Goal: Task Accomplishment & Management: Manage account settings

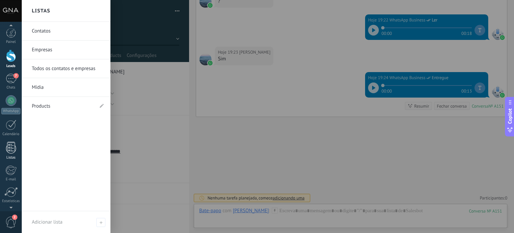
scroll to position [46, 0]
click at [8, 166] on div at bounding box center [10, 169] width 11 height 12
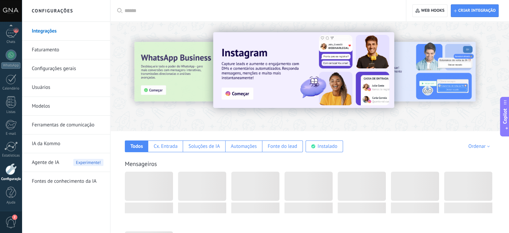
click at [71, 104] on link "Modelos" at bounding box center [68, 106] width 72 height 19
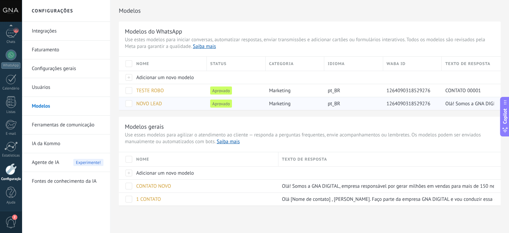
click at [364, 99] on div "pt_BR" at bounding box center [352, 103] width 56 height 13
click at [157, 102] on span "NOVO LEAD" at bounding box center [149, 103] width 26 height 6
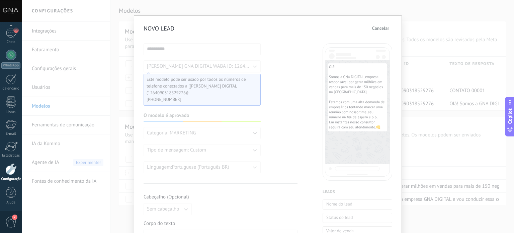
scroll to position [7, 0]
click at [463, 133] on div "NOVO LEAD Cancelar ********* [PERSON_NAME] DIGITAL WABA ID: 1264090318529276 Es…" at bounding box center [268, 116] width 492 height 233
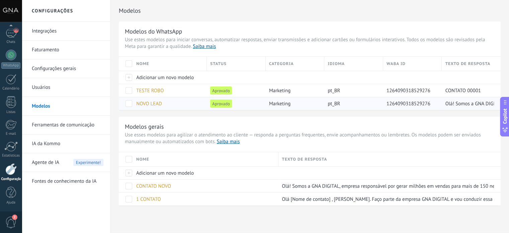
click at [401, 103] on span "1264090318529276" at bounding box center [409, 103] width 44 height 6
click at [214, 105] on span "Aprovado" at bounding box center [221, 103] width 22 height 8
click at [156, 105] on span "NOVO LEAD" at bounding box center [149, 103] width 26 height 6
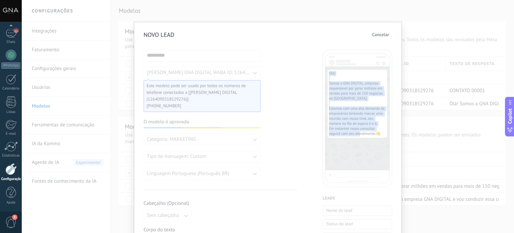
drag, startPoint x: 328, startPoint y: 72, endPoint x: 380, endPoint y: 136, distance: 81.8
click at [380, 136] on span "Olá! Somos a GNA DIGITAL, empresa responsável por gerar milhões em vendas para …" at bounding box center [357, 103] width 57 height 65
copy span "Olá! Somos a GNA DIGITAL, empresa responsável por gerar milhões em vendas para …"
click at [354, 78] on span "Olá! Somos a GNA DIGITAL, empresa responsável por gerar milhões em vendas para …" at bounding box center [357, 103] width 57 height 65
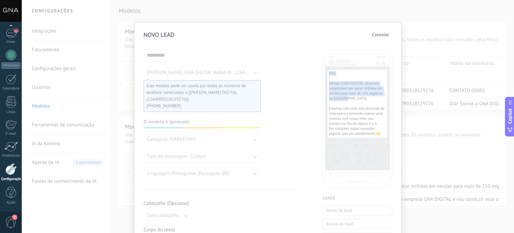
drag, startPoint x: 328, startPoint y: 72, endPoint x: 357, endPoint y: 100, distance: 40.3
click at [357, 100] on span "Olá! Somos a GNA DIGITAL, empresa responsável por gerar milhões em vendas para …" at bounding box center [357, 103] width 57 height 65
copy span "Olá! Somos a GNA DIGITAL, empresa responsável por gerar milhões em vendas para …"
click at [420, 68] on div "NOVO LEAD Cancelar ********* [PERSON_NAME] DIGITAL WABA ID: 1264090318529276 Es…" at bounding box center [268, 116] width 492 height 233
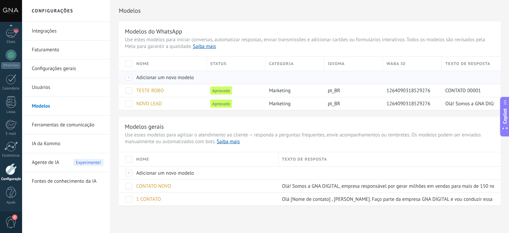
click at [132, 76] on div at bounding box center [126, 77] width 14 height 13
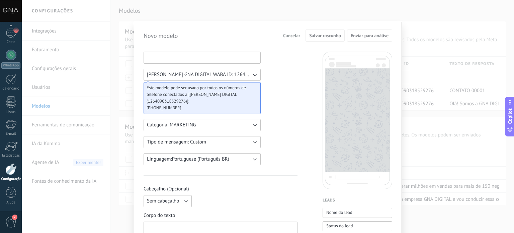
click at [209, 58] on input at bounding box center [202, 57] width 117 height 11
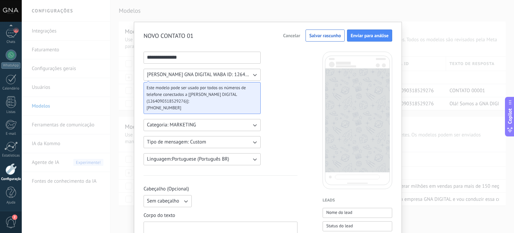
click at [211, 123] on button "Categoria: MARKETING" at bounding box center [202, 125] width 117 height 12
click at [159, 122] on span "UTILITY" at bounding box center [155, 125] width 17 height 7
click at [206, 55] on input "**********" at bounding box center [202, 57] width 117 height 11
type input "**********"
click at [246, 69] on button "[PERSON_NAME] GNA DIGITAL WABA ID: 1264090318529276" at bounding box center [202, 75] width 117 height 12
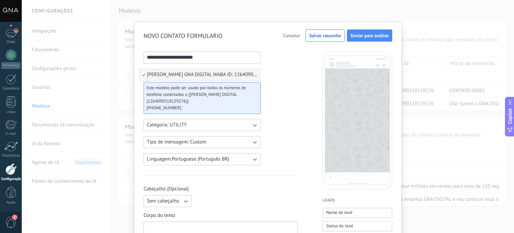
click at [254, 143] on icon "button" at bounding box center [254, 142] width 7 height 7
click at [254, 143] on li "Custom" at bounding box center [200, 141] width 121 height 11
click at [254, 143] on icon "button" at bounding box center [254, 142] width 7 height 7
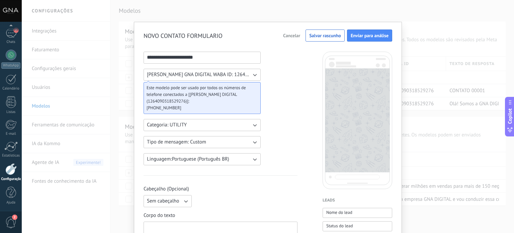
scroll to position [64, 0]
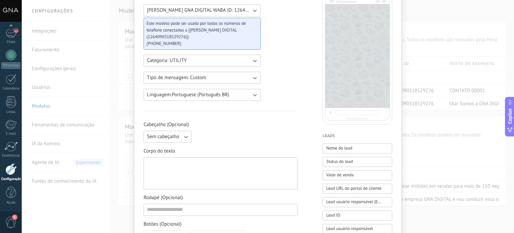
click at [211, 176] on div at bounding box center [220, 173] width 147 height 26
paste div
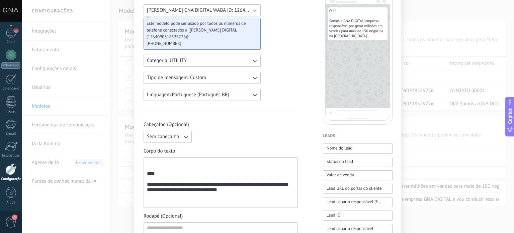
click at [147, 174] on div "**********" at bounding box center [221, 182] width 148 height 45
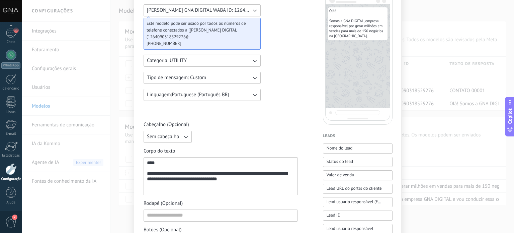
scroll to position [65, 0]
click at [252, 182] on div "**********" at bounding box center [221, 175] width 148 height 32
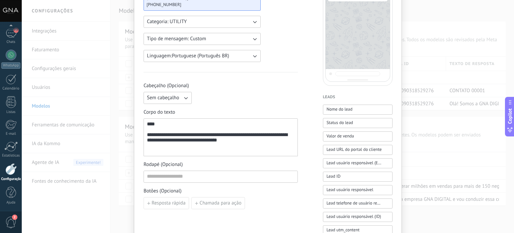
scroll to position [0, 0]
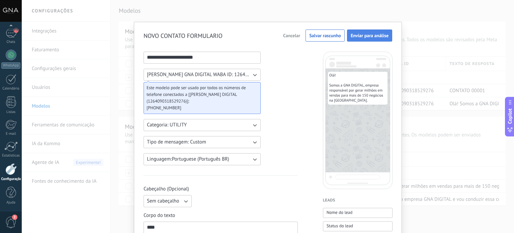
click at [370, 36] on span "Enviar para análise" at bounding box center [370, 35] width 38 height 5
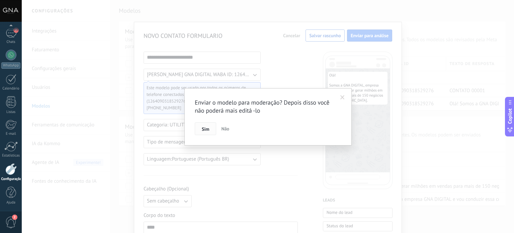
click at [205, 130] on span "Sim" at bounding box center [205, 129] width 7 height 5
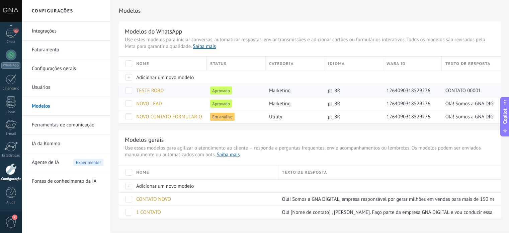
click at [130, 92] on span at bounding box center [129, 90] width 7 height 7
click at [138, 91] on icon at bounding box center [136, 90] width 3 height 4
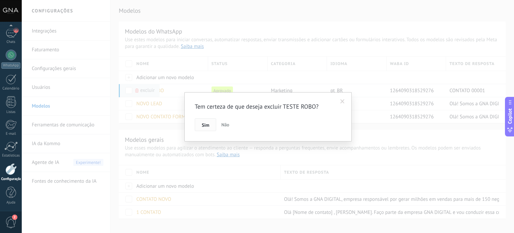
click at [200, 124] on button "Sim" at bounding box center [205, 124] width 21 height 13
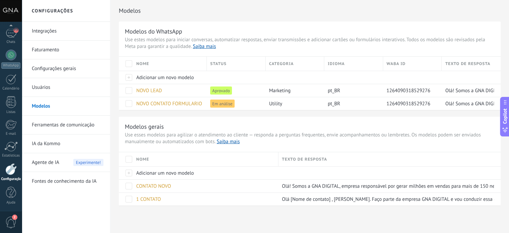
click at [205, 125] on h3 "Modelos gerais" at bounding box center [310, 127] width 370 height 8
click at [11, 75] on div "7" at bounding box center [11, 79] width 11 height 10
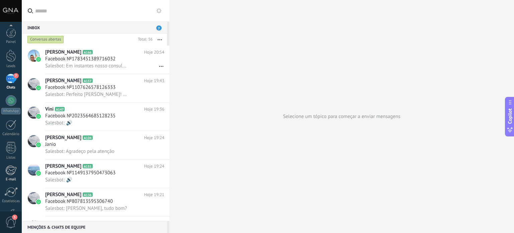
scroll to position [46, 0]
click at [7, 175] on link "Configurações" at bounding box center [11, 172] width 22 height 18
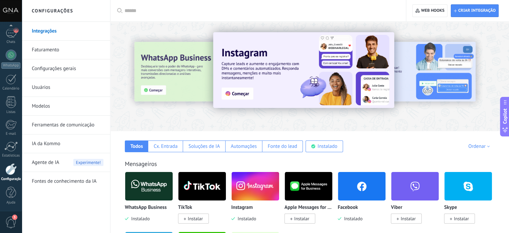
click at [56, 175] on link "Fontes de conhecimento da IA" at bounding box center [68, 181] width 72 height 19
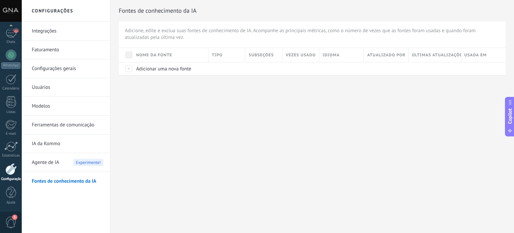
click at [54, 122] on link "Ferramentas de comunicação" at bounding box center [68, 125] width 72 height 19
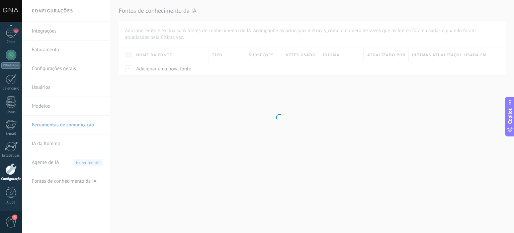
click at [61, 109] on body ".abccls-1,.abccls-2{fill-rule:evenodd}.abccls-2{fill:#fff} .abfcls-1{fill:none}…" at bounding box center [257, 116] width 514 height 233
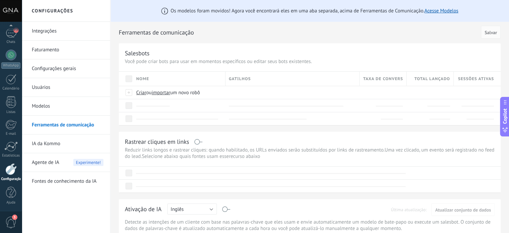
click at [61, 109] on link "Modelos" at bounding box center [68, 106] width 72 height 19
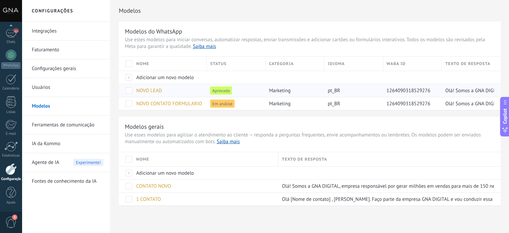
click at [152, 91] on span "NOVO LEAD" at bounding box center [149, 90] width 26 height 6
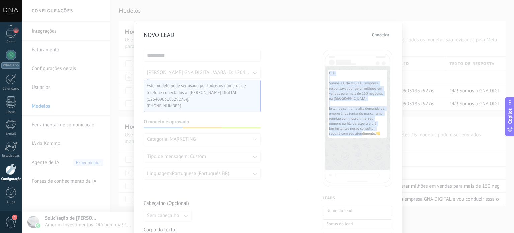
drag, startPoint x: 327, startPoint y: 73, endPoint x: 385, endPoint y: 139, distance: 87.5
click at [385, 138] on div "Olá! Somos a GNA DIGITAL, empresa responsável por gerar milhões em vendas para …" at bounding box center [358, 104] width 60 height 68
copy span "Olá! Somos a GNA DIGITAL, empresa responsável por gerar milhões em vendas para …"
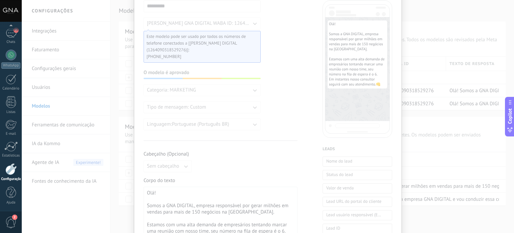
click at [111, 107] on div "NOVO LEAD Cancelar ********* [PERSON_NAME] DIGITAL WABA ID: 1264090318529276 Es…" at bounding box center [268, 116] width 492 height 233
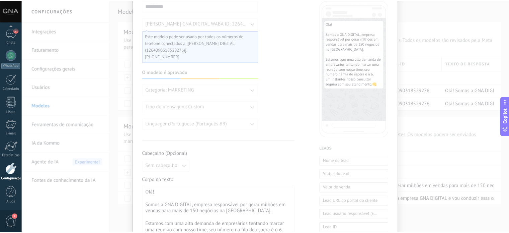
scroll to position [0, 0]
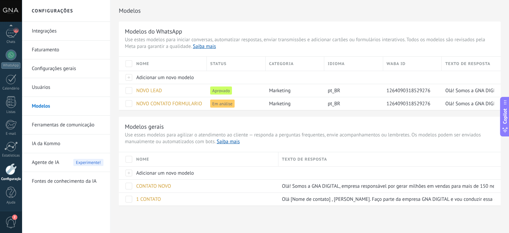
click at [382, 34] on h3 "Modelos do WhatsApp" at bounding box center [310, 31] width 370 height 8
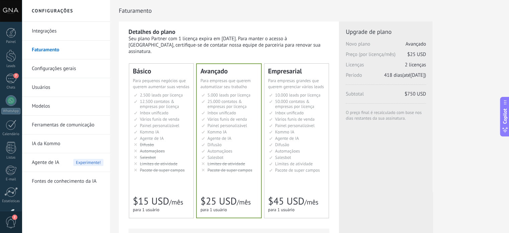
click at [55, 35] on link "Integrações" at bounding box center [68, 31] width 72 height 19
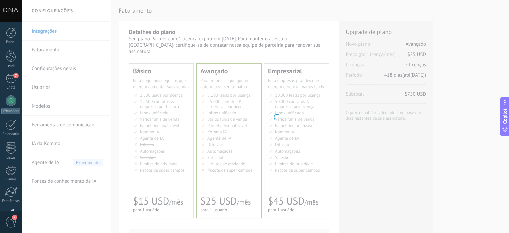
scroll to position [46, 0]
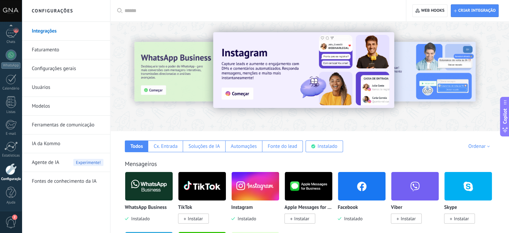
click at [55, 46] on link "Faturamento" at bounding box center [68, 50] width 72 height 19
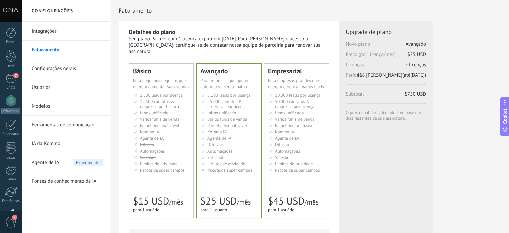
click at [279, 161] on span "Limites de atividade" at bounding box center [293, 164] width 37 height 6
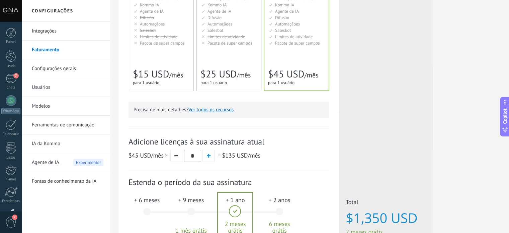
scroll to position [127, 0]
click at [177, 149] on button "button" at bounding box center [176, 155] width 12 height 12
type input "*"
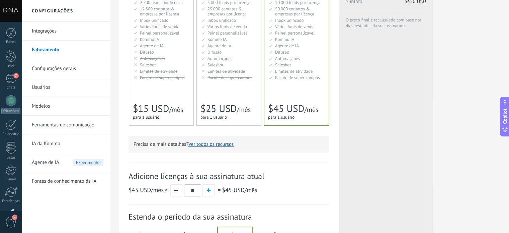
scroll to position [196, 0]
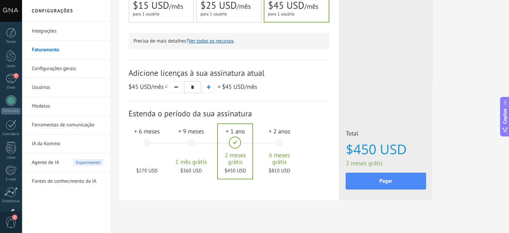
click at [273, 122] on div "+ 2 anos 6 meses grátis $810 USD" at bounding box center [279, 145] width 36 height 47
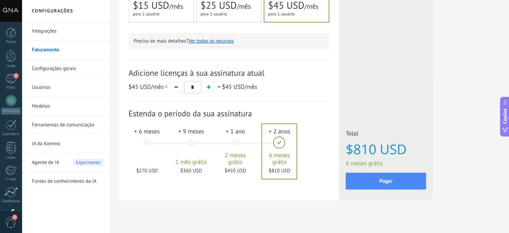
click at [236, 135] on div "+ 1 ano 2 meses grátis $450 USD" at bounding box center [235, 145] width 36 height 47
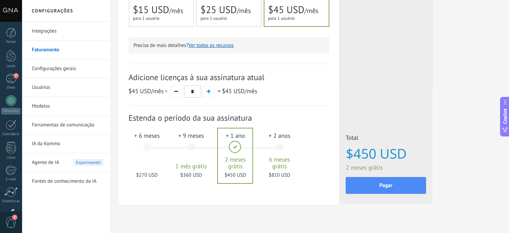
scroll to position [191, 0]
click at [191, 138] on div "+ 9 meses 1 mês grátis $360 USD" at bounding box center [191, 150] width 36 height 47
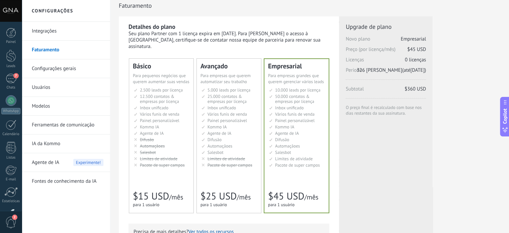
scroll to position [41, 0]
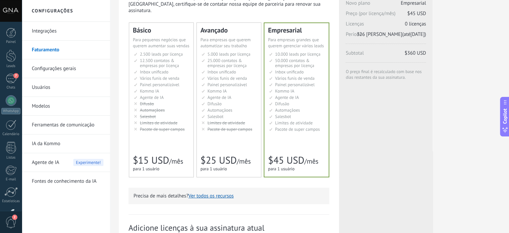
click at [248, 128] on div "Avançado Для автоматизации сделок в растущей компании For growing businesses th…" at bounding box center [229, 100] width 64 height 154
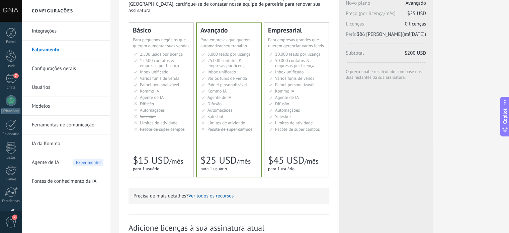
click at [248, 128] on div "Avançado Для автоматизации сделок в растущей компании For growing businesses th…" at bounding box center [229, 99] width 64 height 153
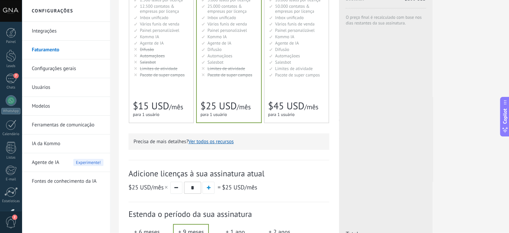
scroll to position [0, 0]
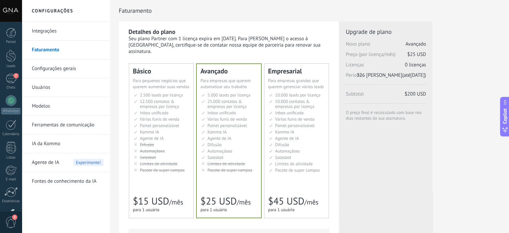
click at [68, 26] on link "Integrações" at bounding box center [68, 31] width 72 height 19
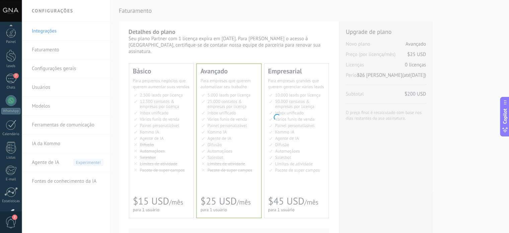
scroll to position [46, 0]
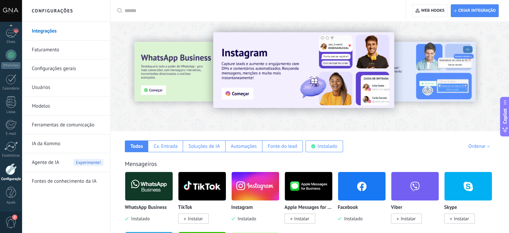
drag, startPoint x: 61, startPoint y: 56, endPoint x: 60, endPoint y: 63, distance: 7.2
click at [60, 63] on link "Configurações gerais" at bounding box center [68, 68] width 72 height 19
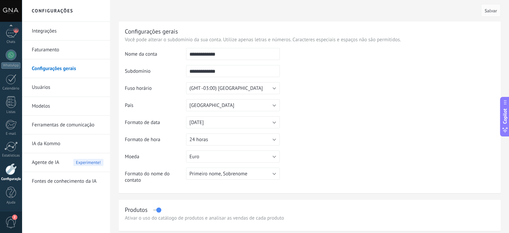
click at [59, 84] on link "Usuários" at bounding box center [68, 87] width 72 height 19
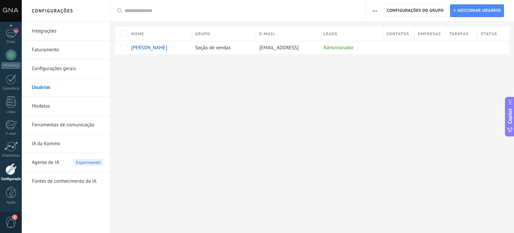
click at [57, 71] on link "Configurações gerais" at bounding box center [68, 68] width 72 height 19
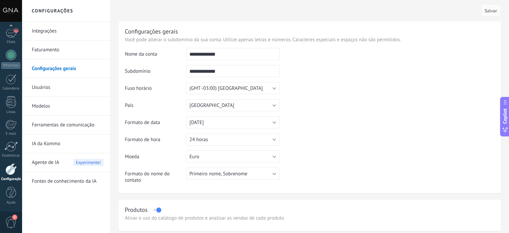
click at [233, 56] on input "**********" at bounding box center [233, 54] width 94 height 12
type input "*"
type input "*******"
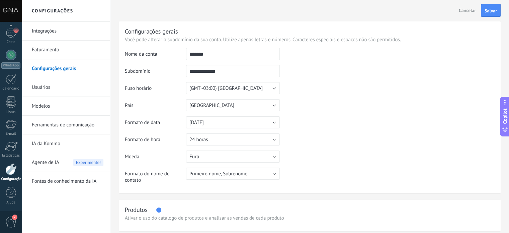
click at [241, 72] on input "**********" at bounding box center [233, 71] width 94 height 12
type input "*"
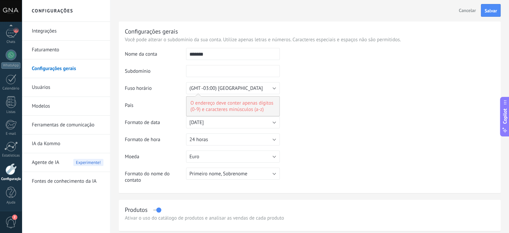
type input "*"
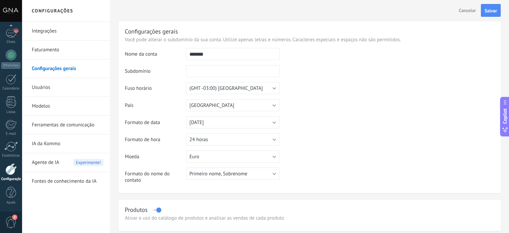
type input "*"
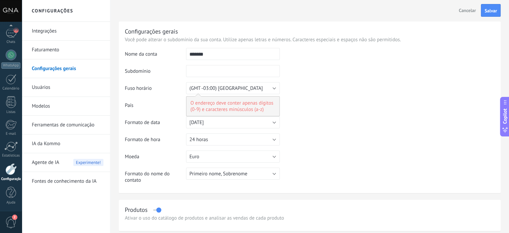
type input "*"
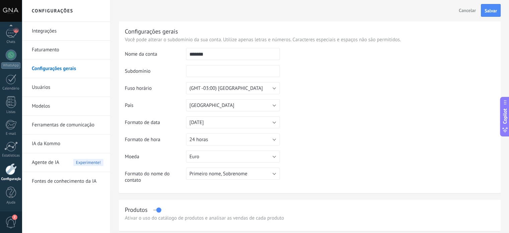
click at [312, 81] on td at bounding box center [387, 82] width 215 height 68
click at [491, 12] on span "Salvar" at bounding box center [491, 10] width 12 height 5
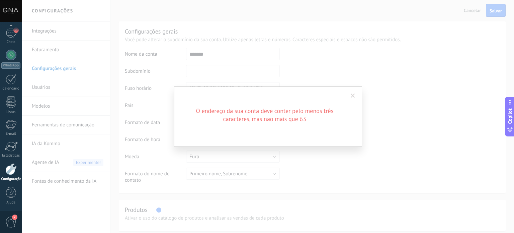
click at [353, 97] on span at bounding box center [353, 95] width 4 height 5
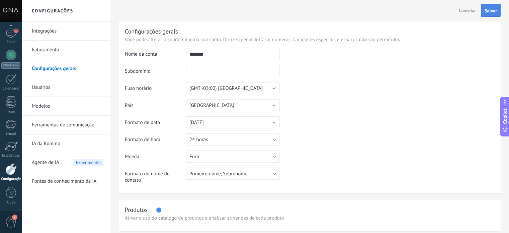
click at [487, 11] on span "Salvar" at bounding box center [491, 10] width 12 height 5
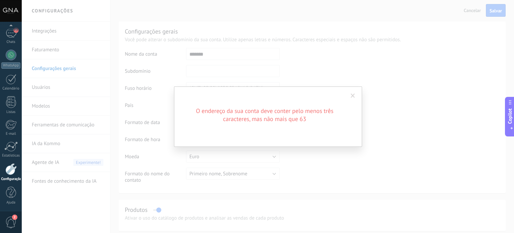
click at [353, 93] on span at bounding box center [353, 95] width 11 height 11
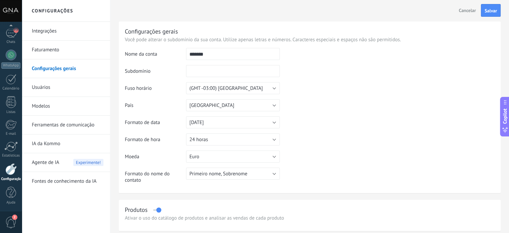
click at [214, 72] on input "text" at bounding box center [233, 71] width 94 height 12
type input "**********"
click at [493, 16] on button "Salvar" at bounding box center [491, 10] width 20 height 13
